Goal: Download file/media

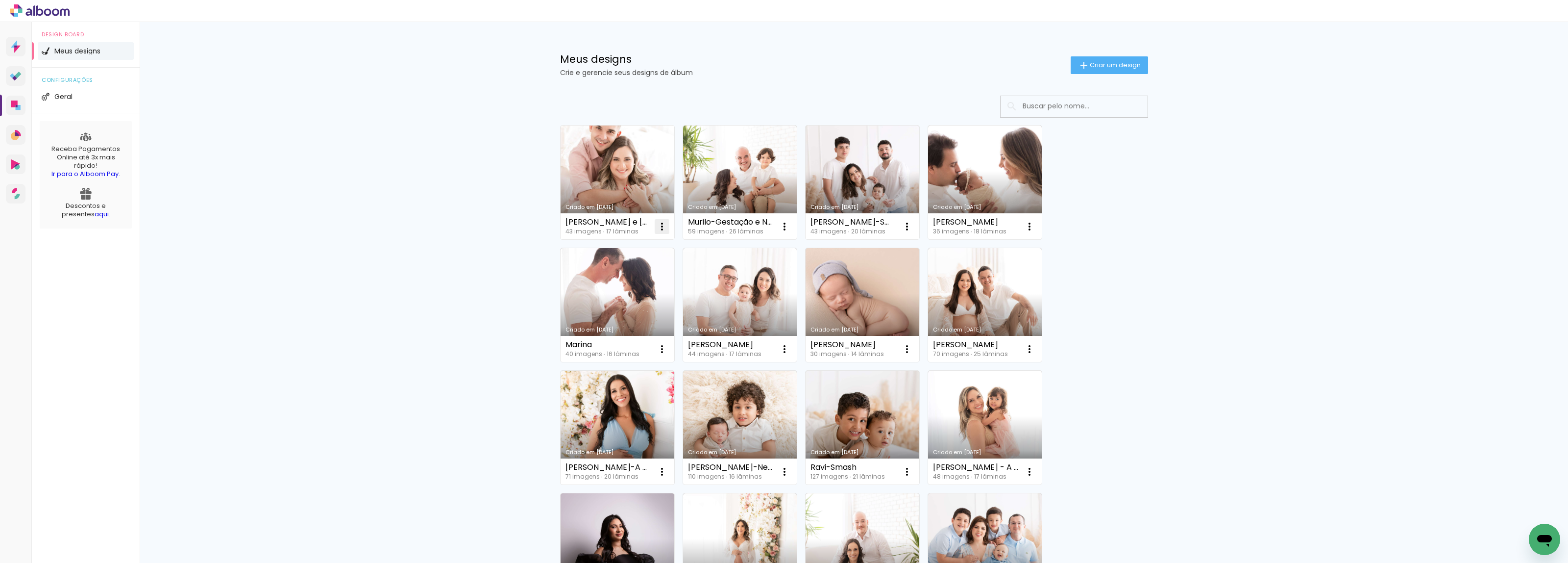
click at [656, 226] on iron-icon at bounding box center [662, 226] width 12 height 12
click at [628, 200] on link "Criado em [DATE]" at bounding box center [617, 182] width 114 height 114
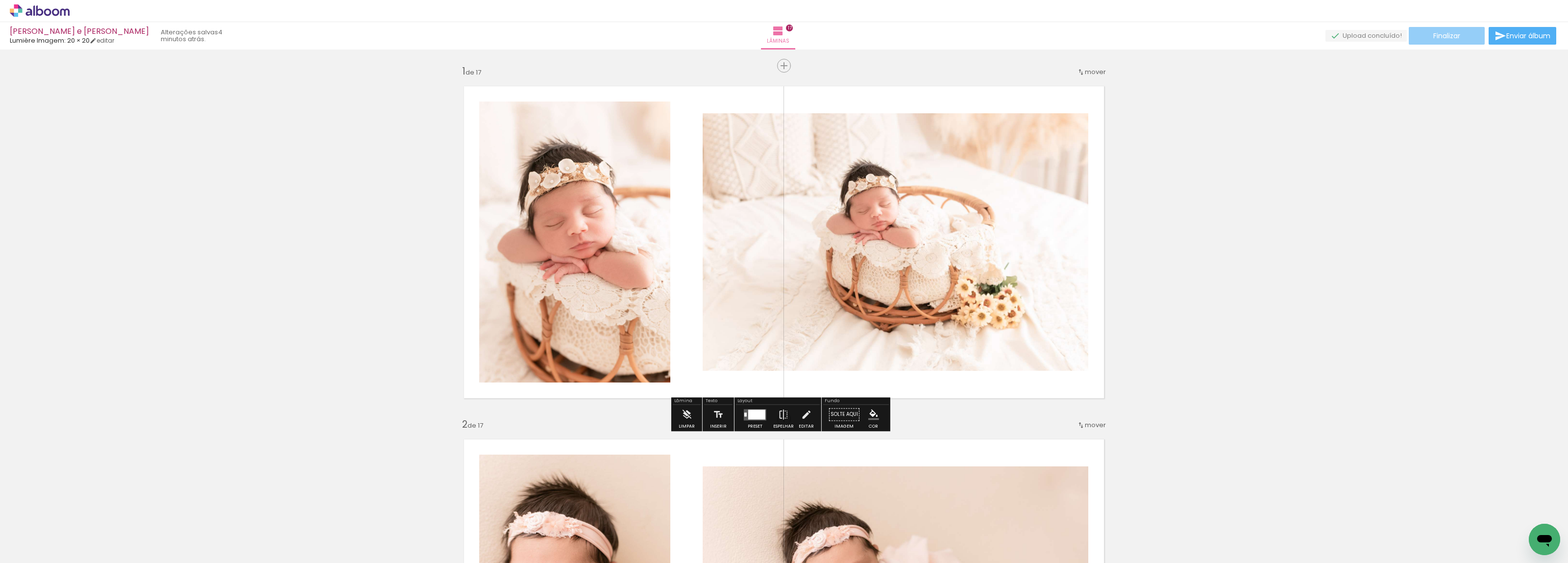
click at [1451, 33] on span "Finalizar" at bounding box center [1447, 36] width 27 height 7
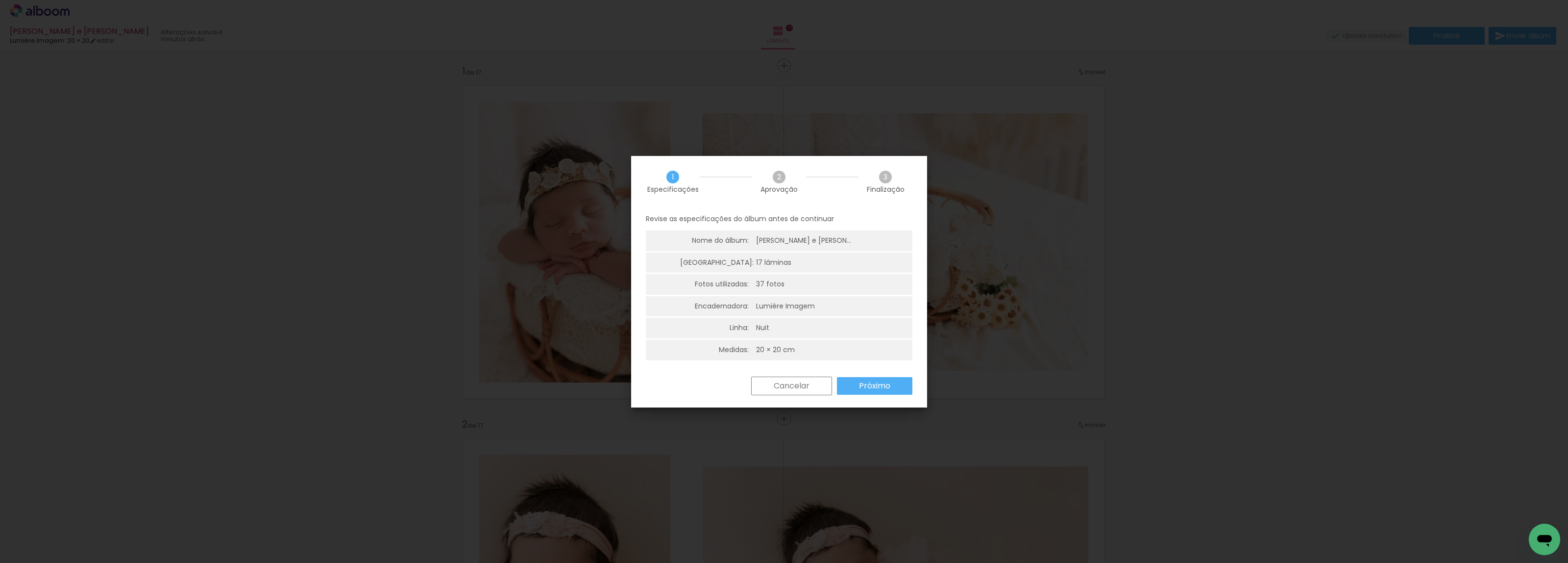
scroll to position [3, 0]
click at [855, 385] on paper-button "Próximo" at bounding box center [875, 383] width 76 height 17
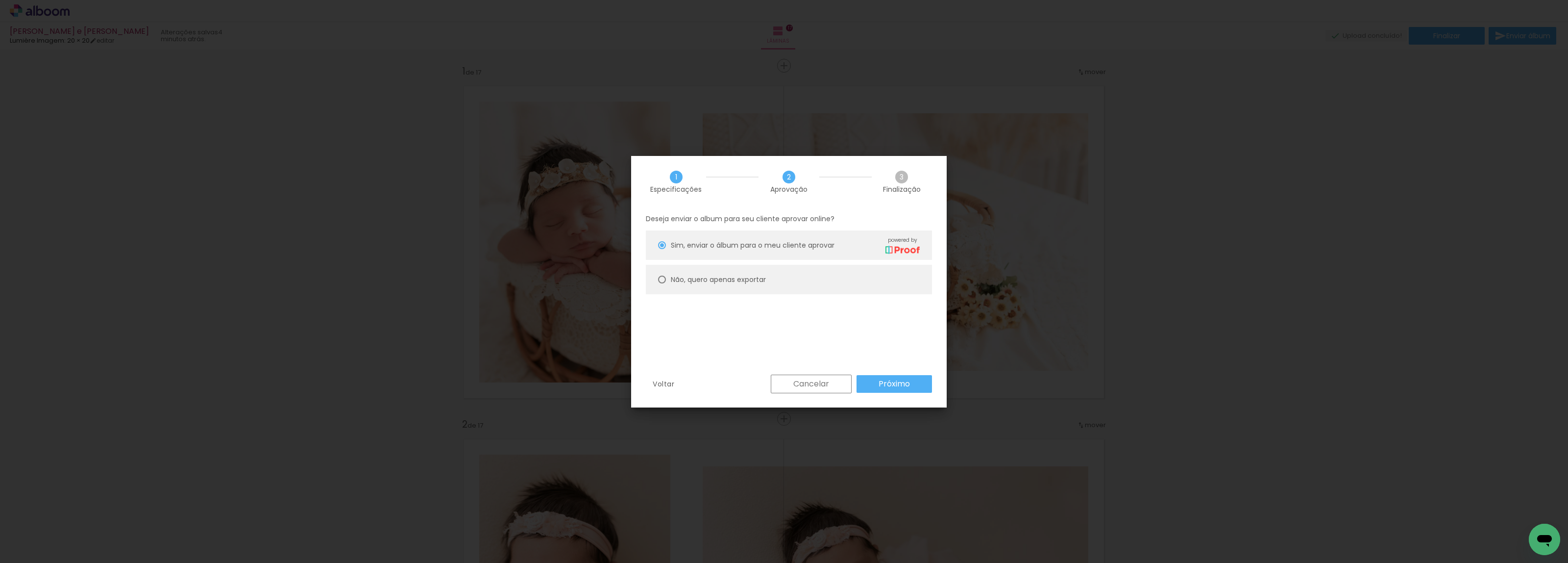
click at [0, 0] on slot "Não, quero apenas exportar" at bounding box center [0, 0] width 0 height 0
type paper-radio-button "on"
click at [0, 0] on slot "Próximo" at bounding box center [0, 0] width 0 height 0
type input "Alta, 300 DPI"
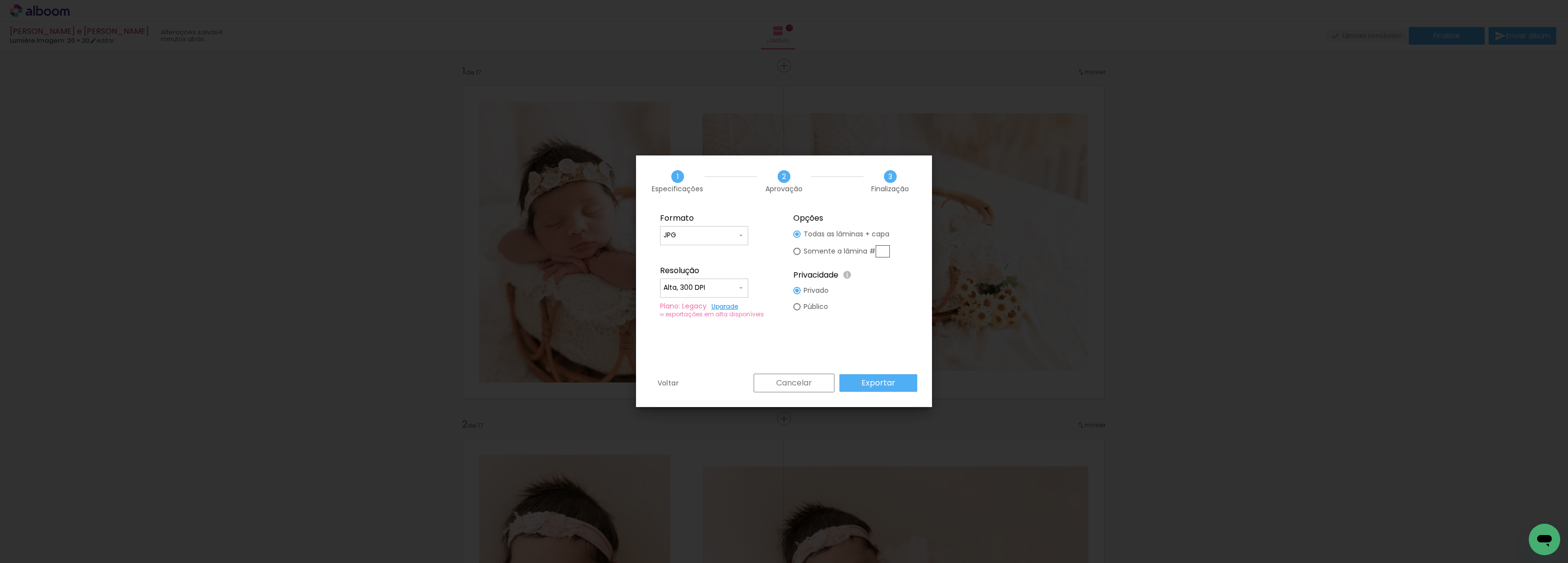
click at [0, 0] on slot "Exportar" at bounding box center [0, 0] width 0 height 0
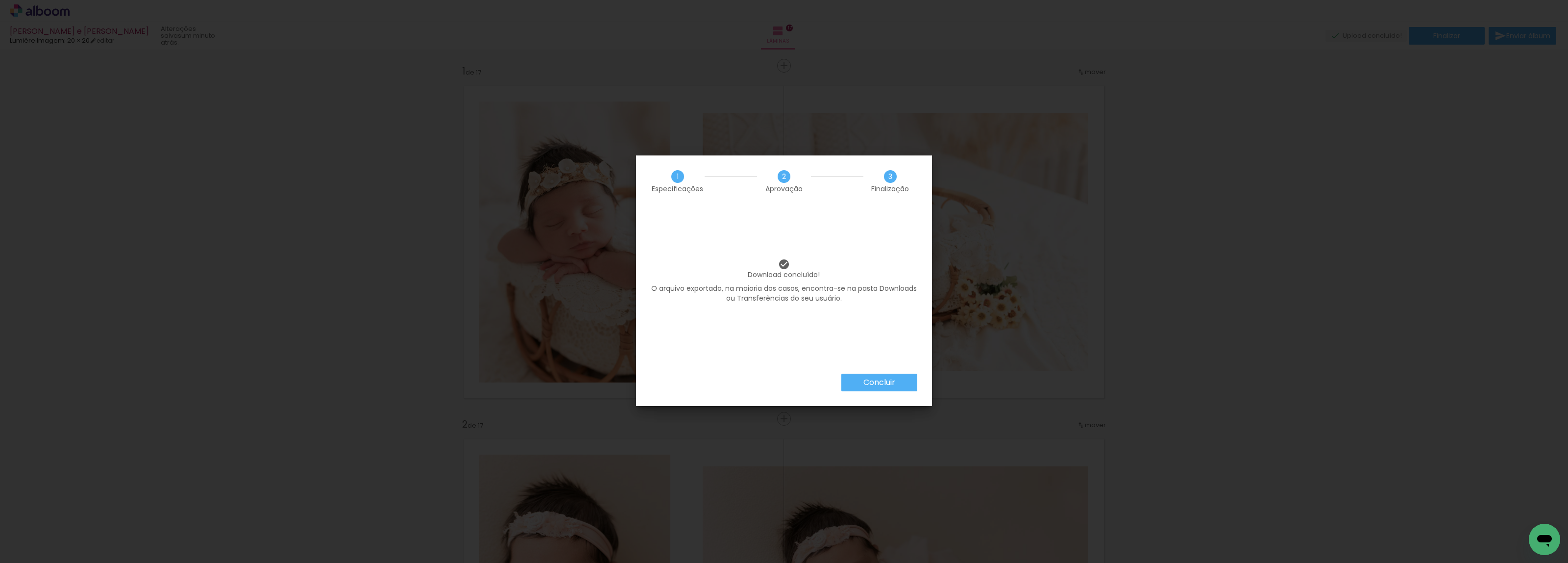
click at [0, 0] on slot "Concluir" at bounding box center [0, 0] width 0 height 0
